Goal: Task Accomplishment & Management: Use online tool/utility

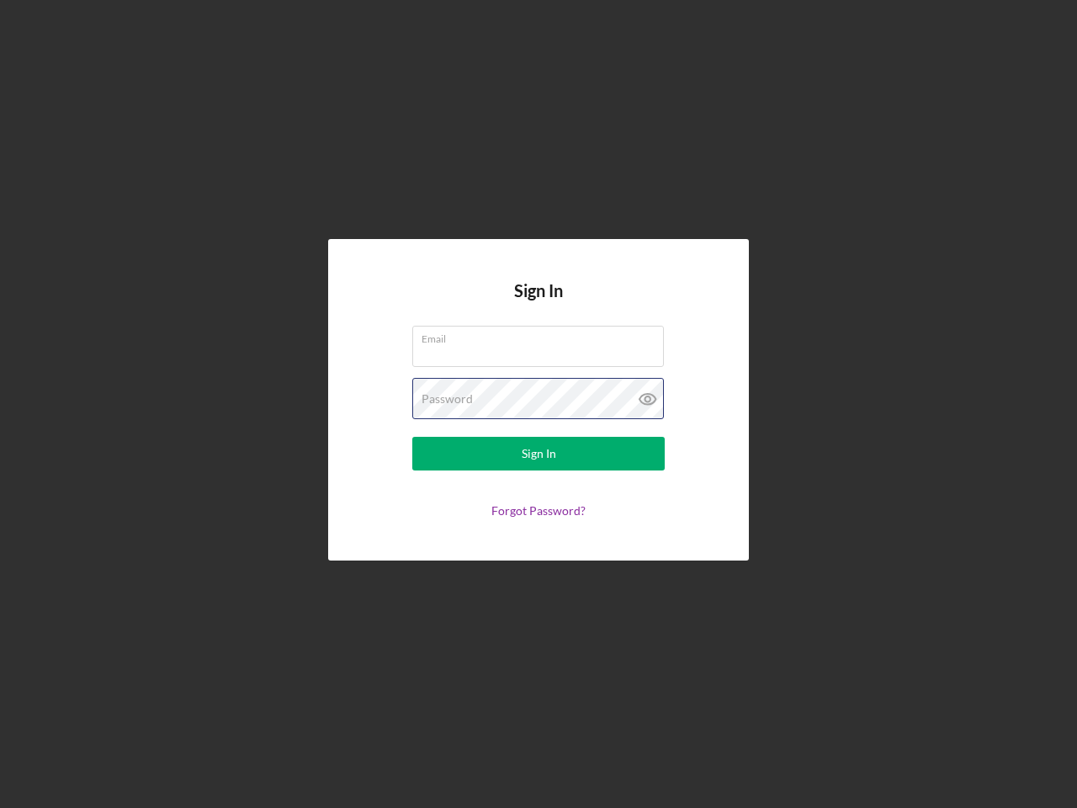
click at [538, 404] on div "Password" at bounding box center [538, 399] width 252 height 42
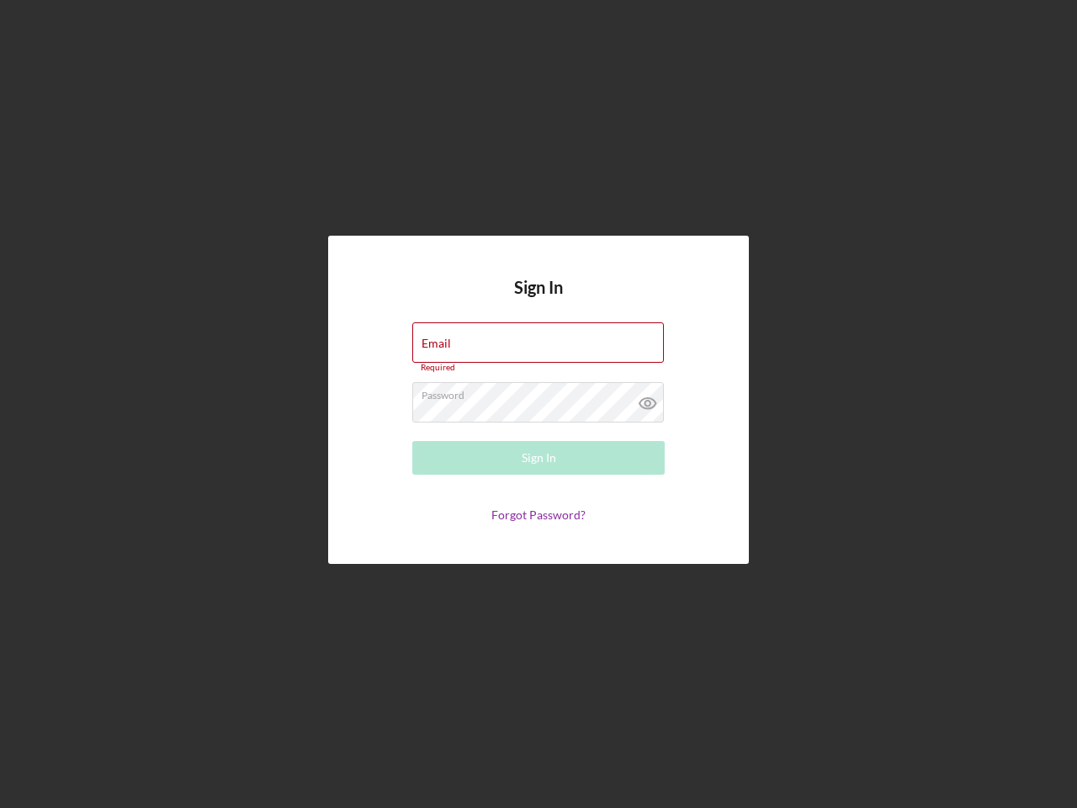
click at [648, 399] on icon at bounding box center [648, 403] width 42 height 42
